Goal: Find specific page/section: Find specific page/section

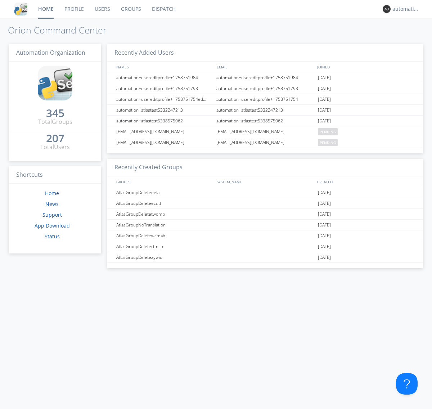
click at [163, 9] on link "Dispatch" at bounding box center [164, 9] width 35 height 18
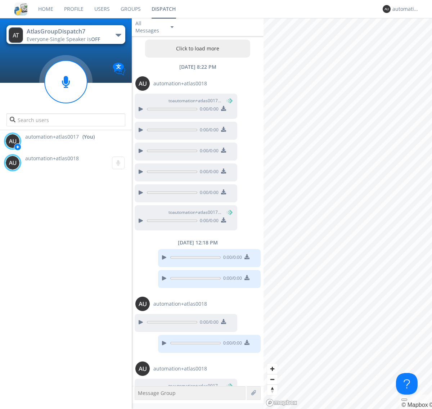
click at [196, 49] on button "Click to load more" at bounding box center [198, 49] width 106 height 18
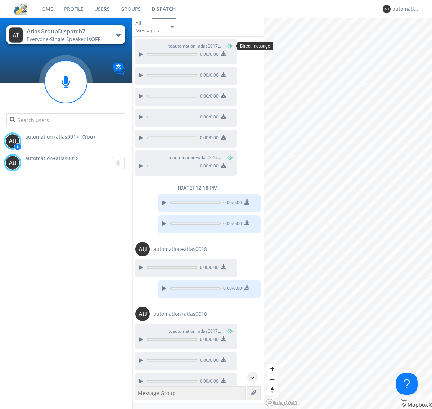
scroll to position [55, 0]
click at [250, 377] on div "^" at bounding box center [252, 377] width 11 height 11
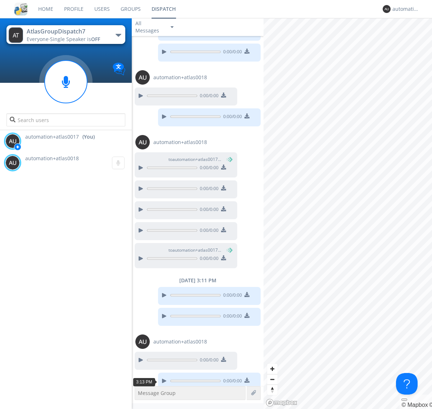
scroll to position [285, 0]
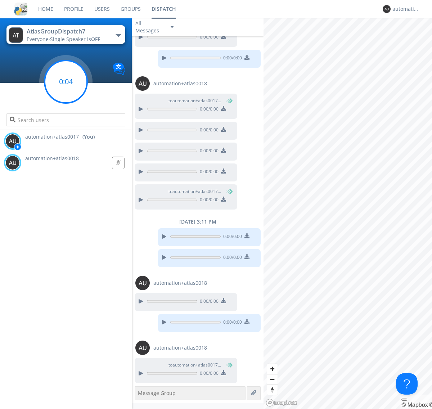
click at [66, 82] on g at bounding box center [66, 82] width 43 height 43
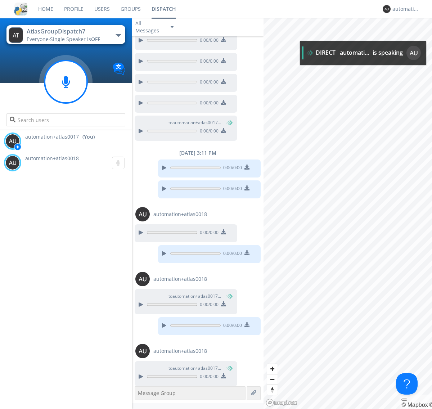
scroll to position [357, 0]
